Goal: Navigation & Orientation: Find specific page/section

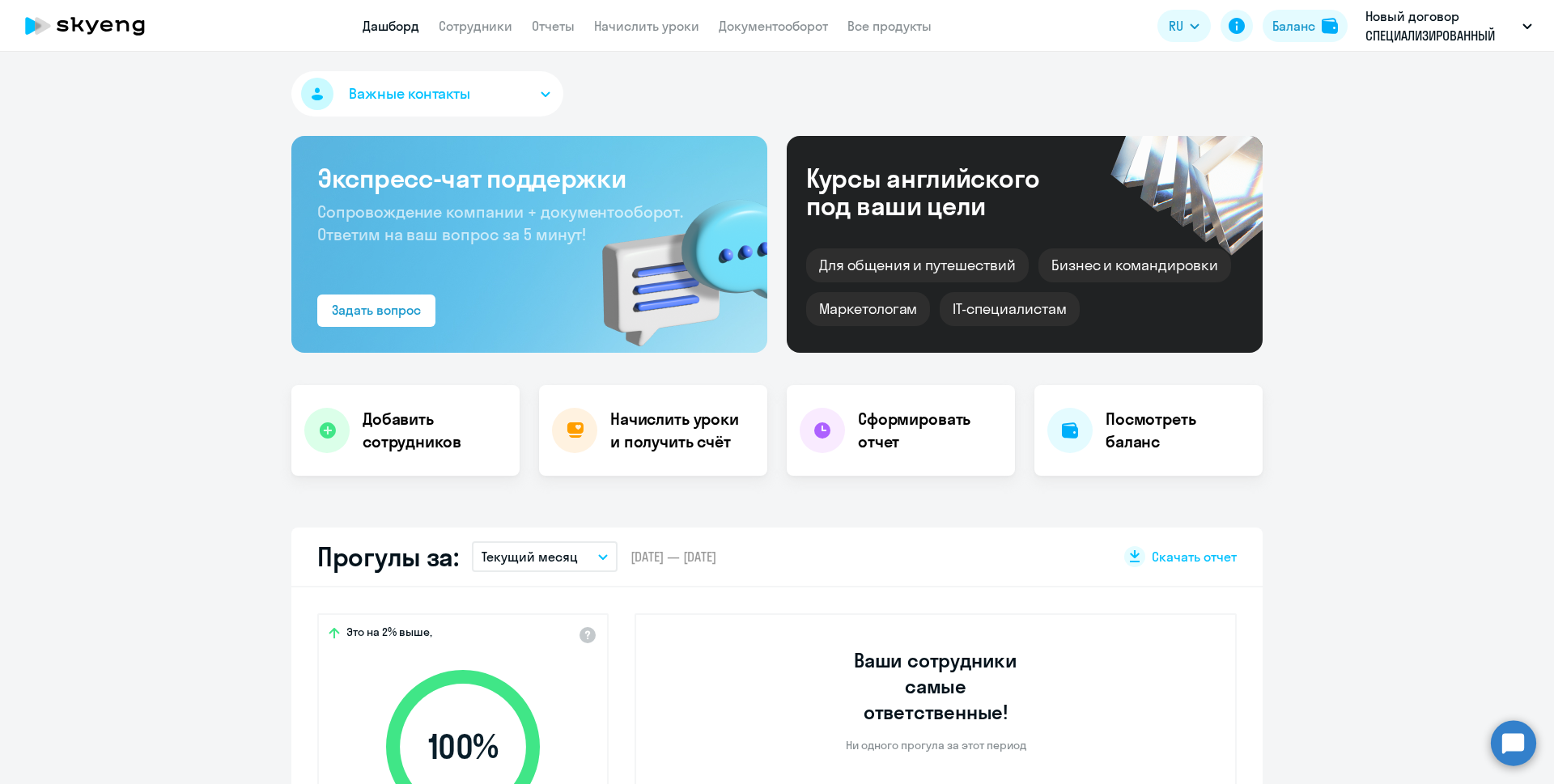
click at [499, 30] on link "Сотрудники" at bounding box center [476, 26] width 73 height 16
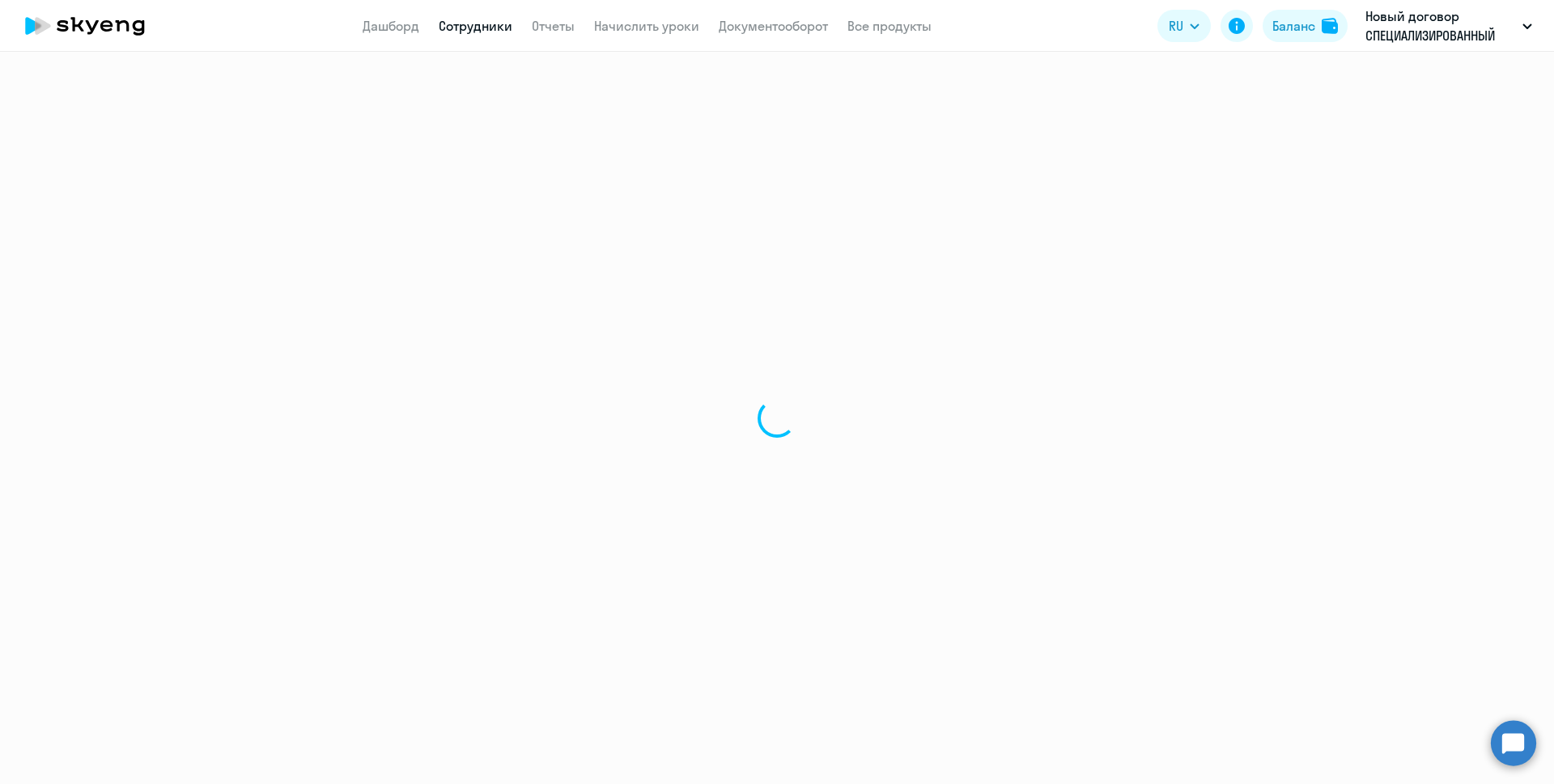
select select "30"
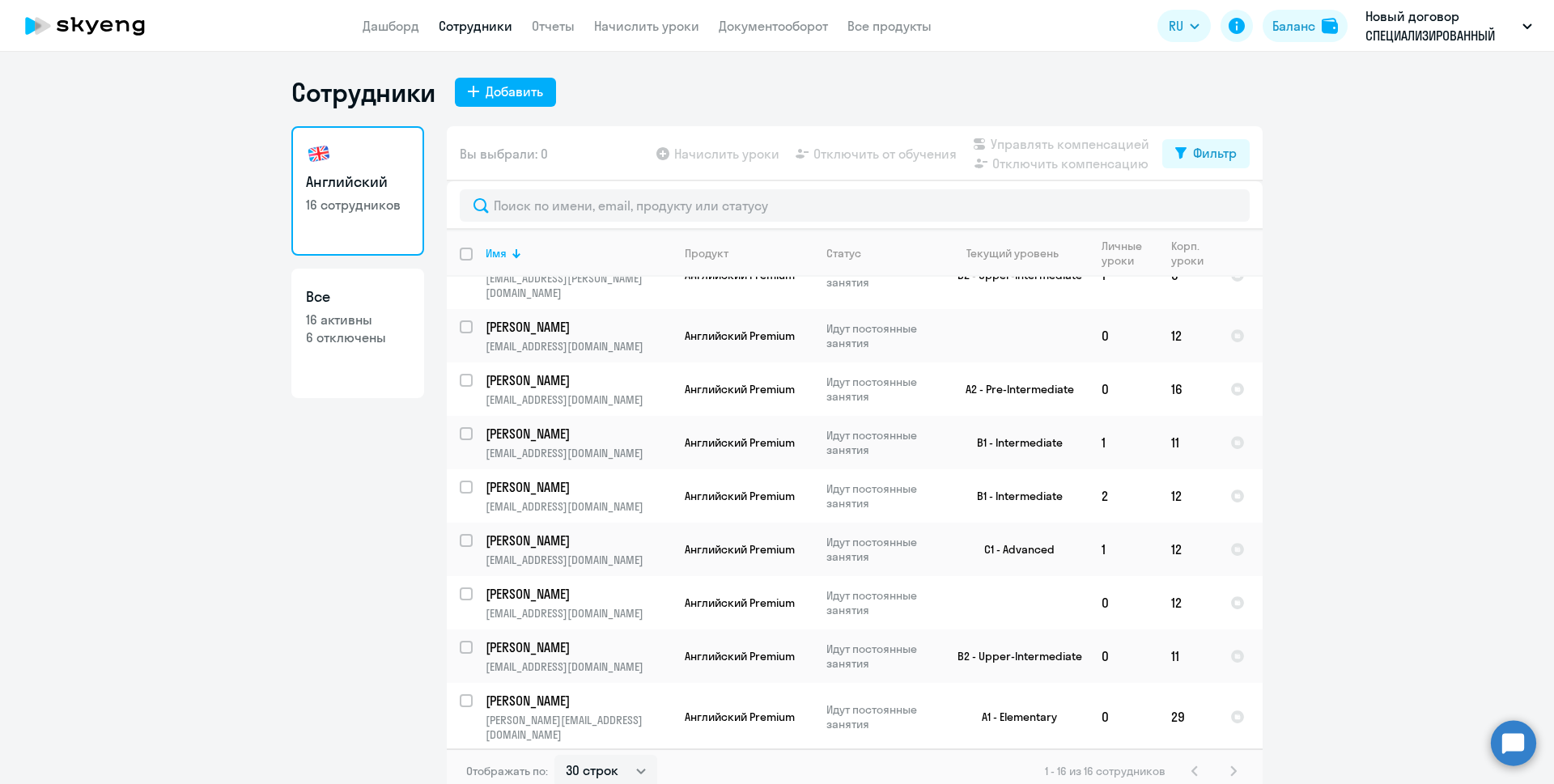
scroll to position [383, 0]
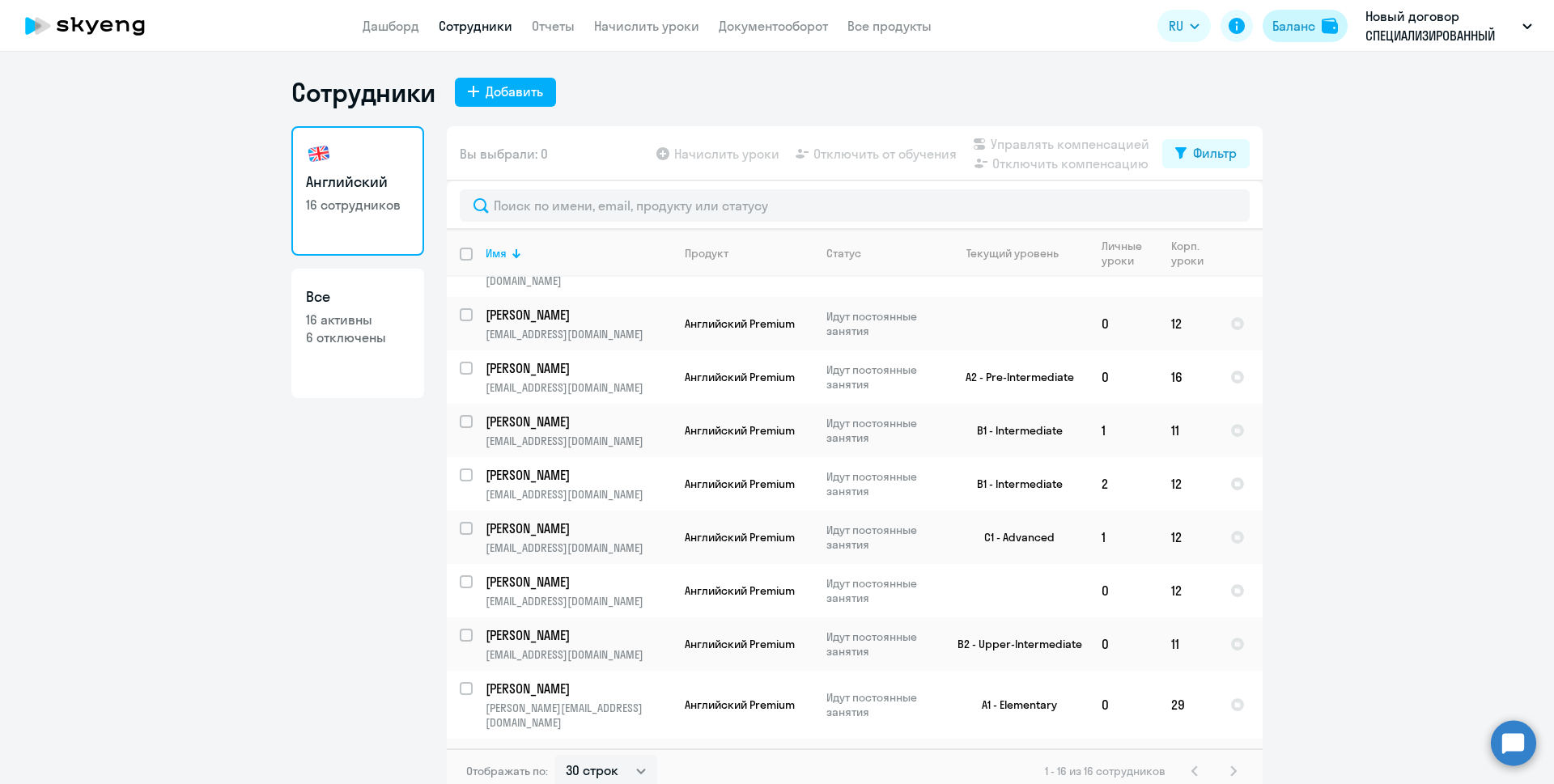
click at [1284, 17] on div "Баланс" at bounding box center [1293, 26] width 43 height 20
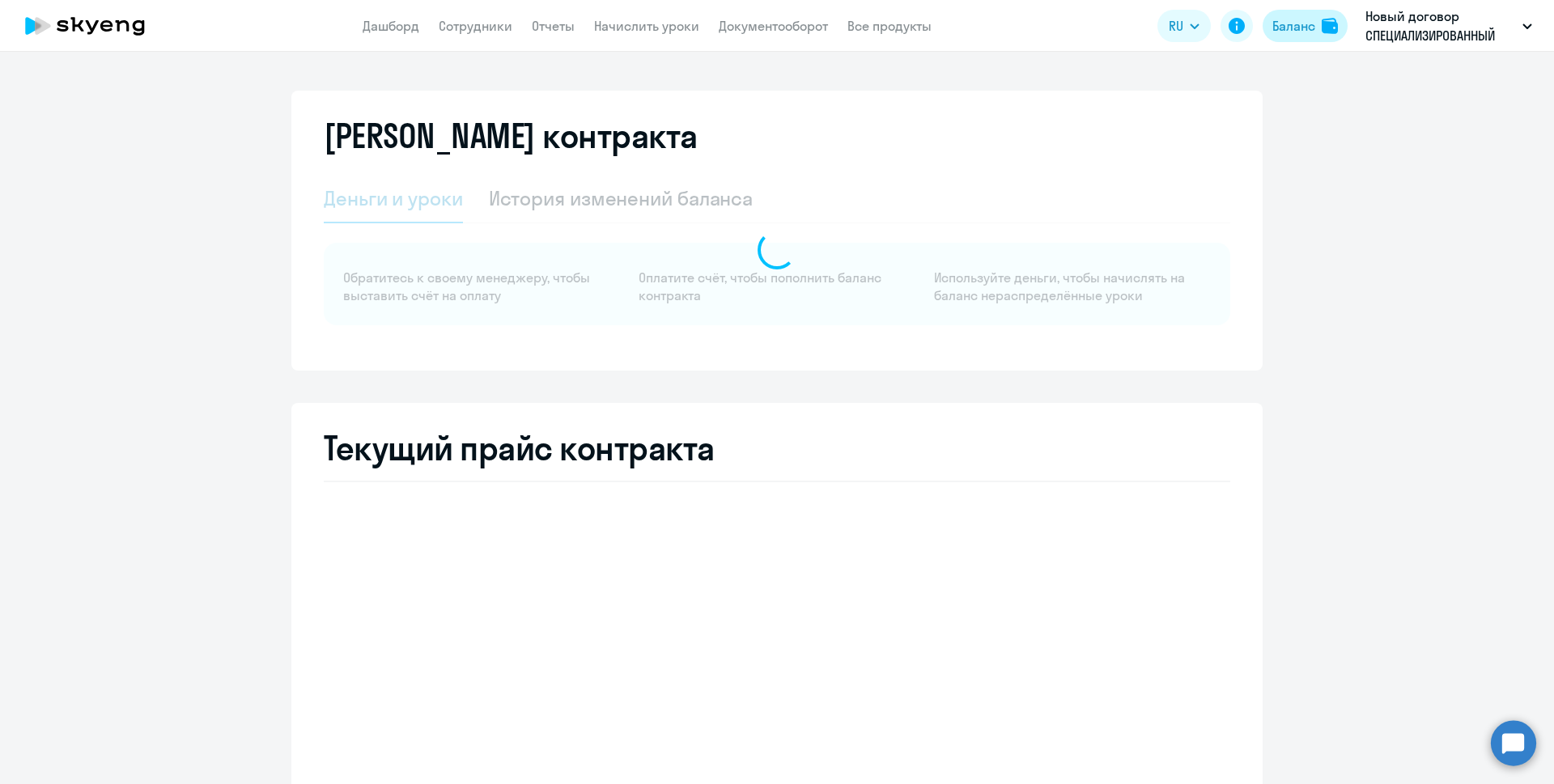
select select "english_adult_not_native_speaker"
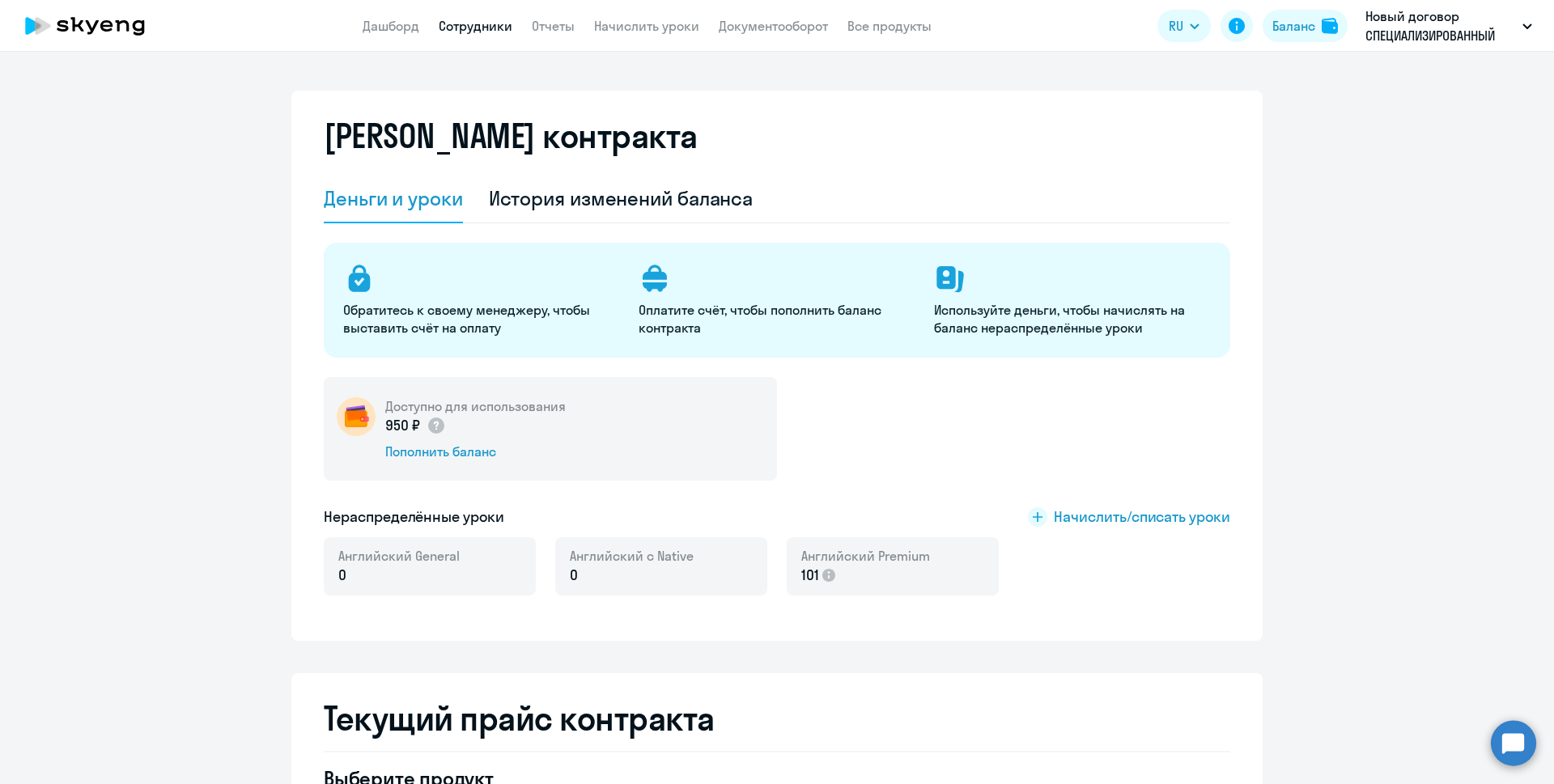
click at [446, 28] on link "Сотрудники" at bounding box center [476, 26] width 73 height 16
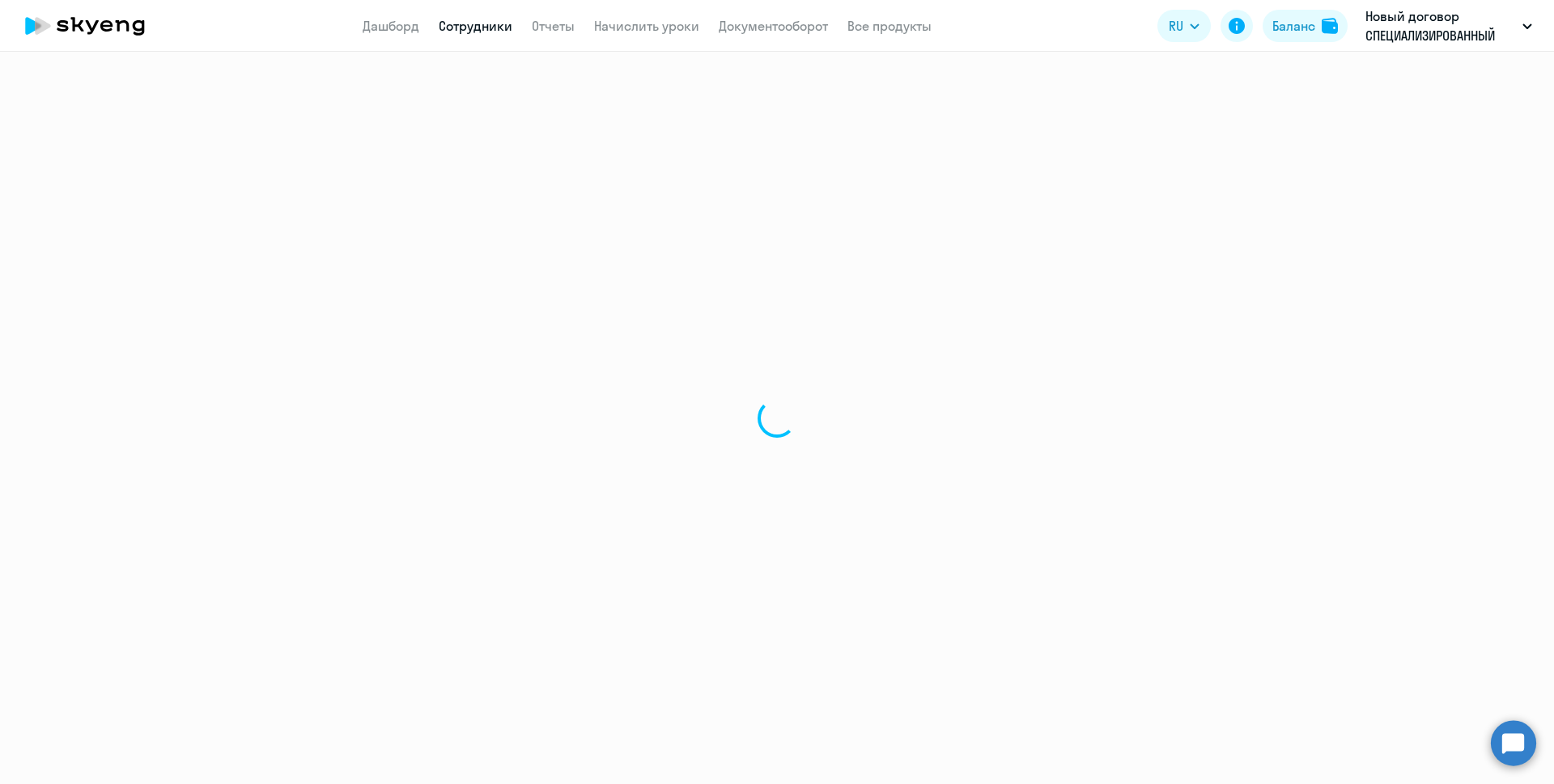
select select "30"
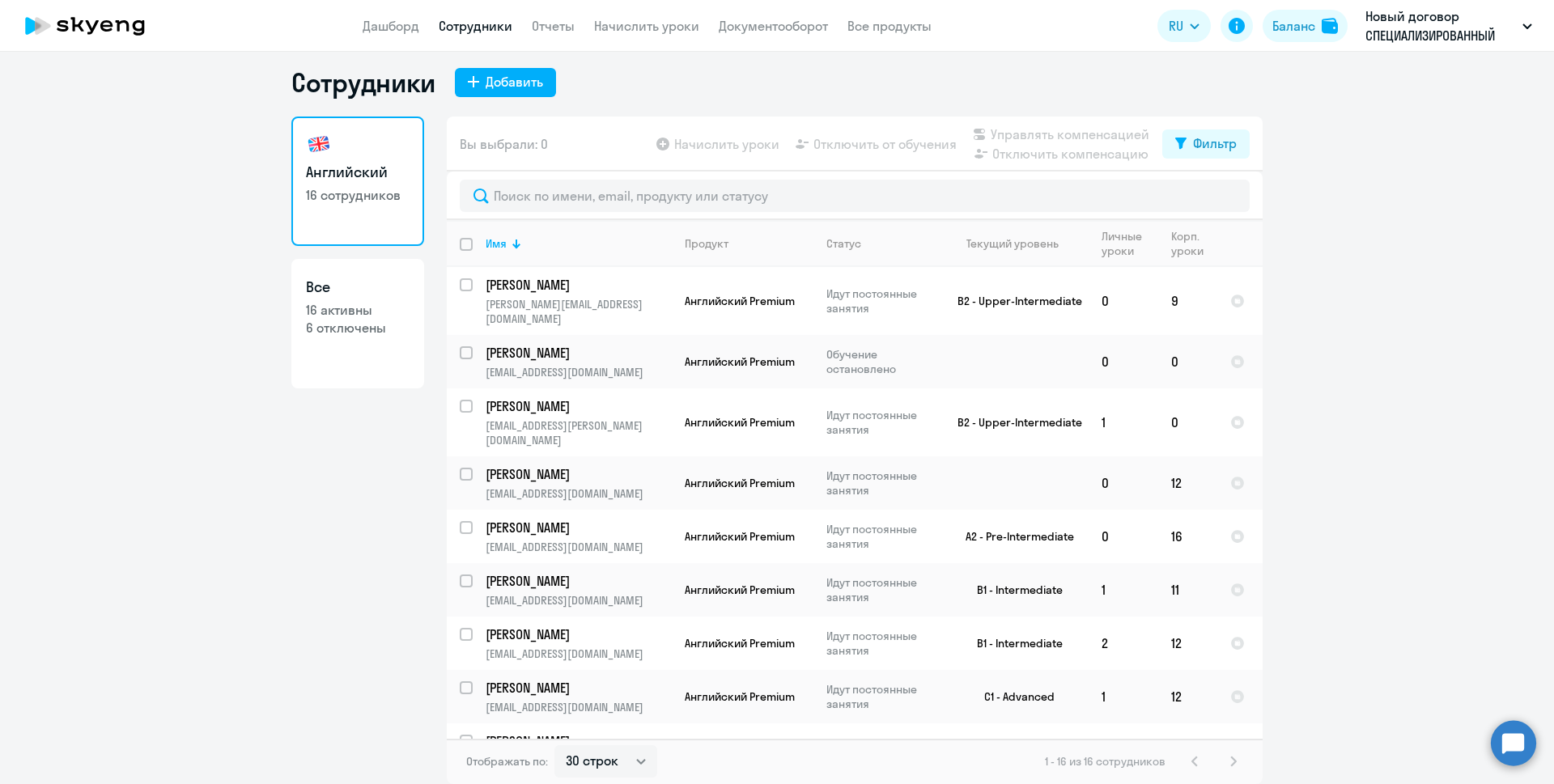
scroll to position [102, 0]
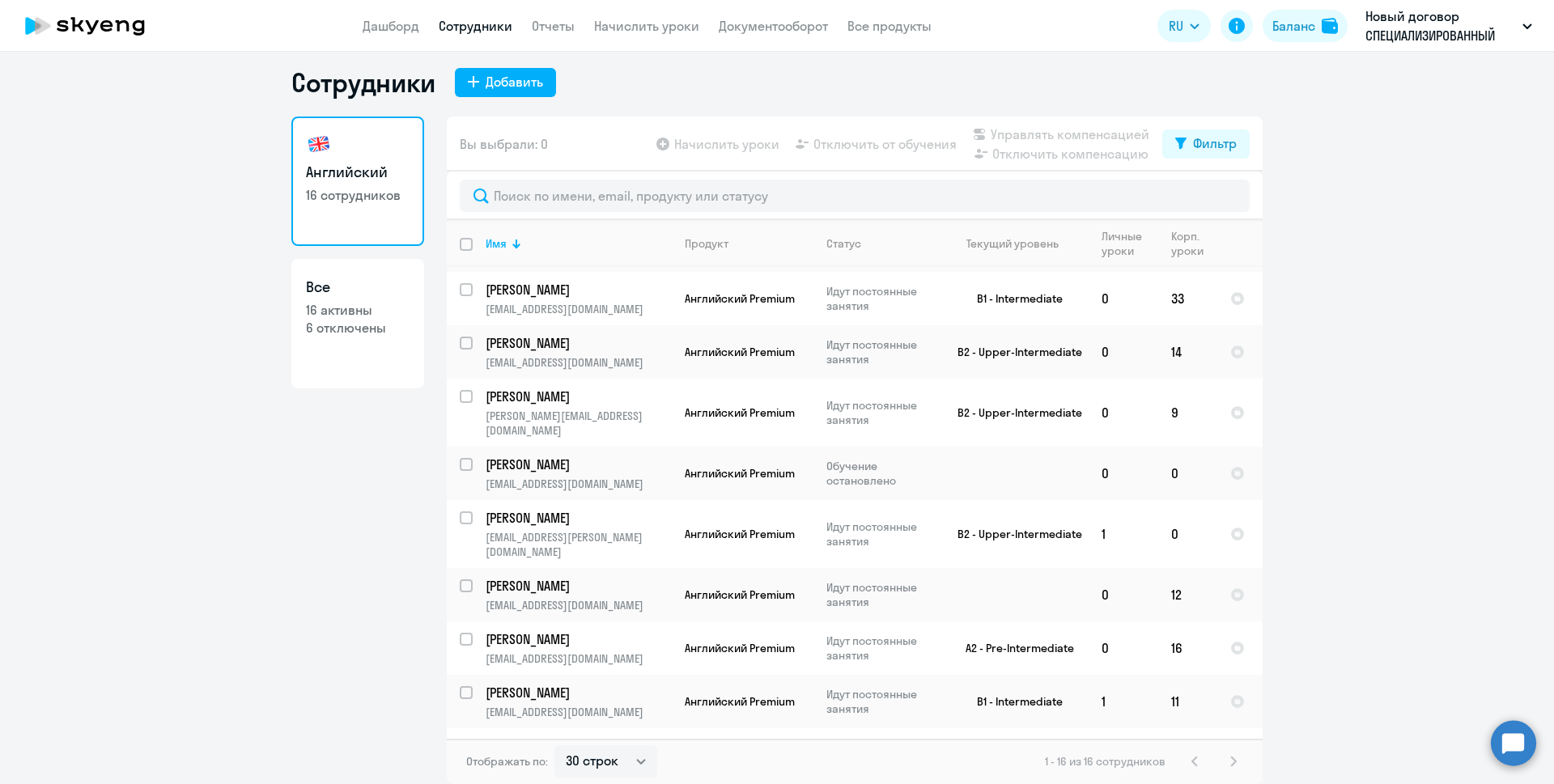
drag, startPoint x: 1302, startPoint y: 292, endPoint x: 1302, endPoint y: 273, distance: 19.0
click at [1302, 273] on ng-component "Сотрудники Добавить Английский 16 сотрудников Все 16 активны 6 отключены Вы выб…" at bounding box center [777, 424] width 1554 height 717
